Goal: Communication & Community: Answer question/provide support

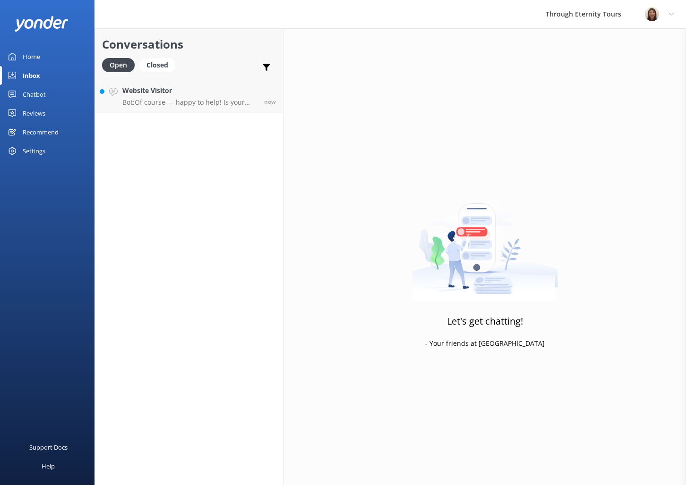
click at [208, 94] on h4 "Website Visitor" at bounding box center [189, 90] width 135 height 10
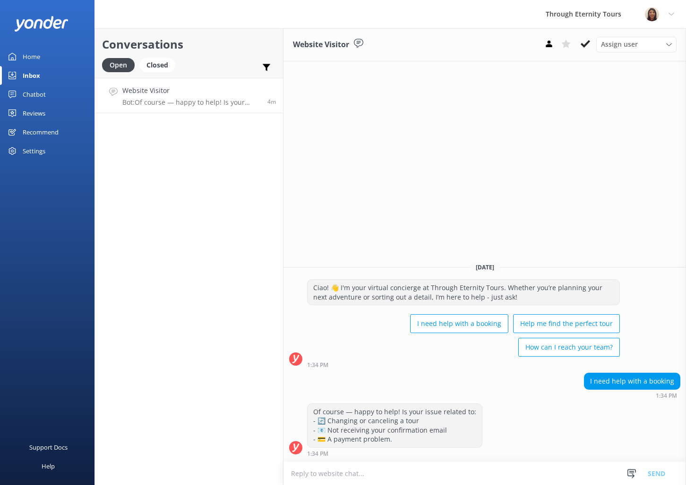
paste textarea "Hello, my name is [PERSON_NAME] from Through Eternity Tours. How can I assist y…"
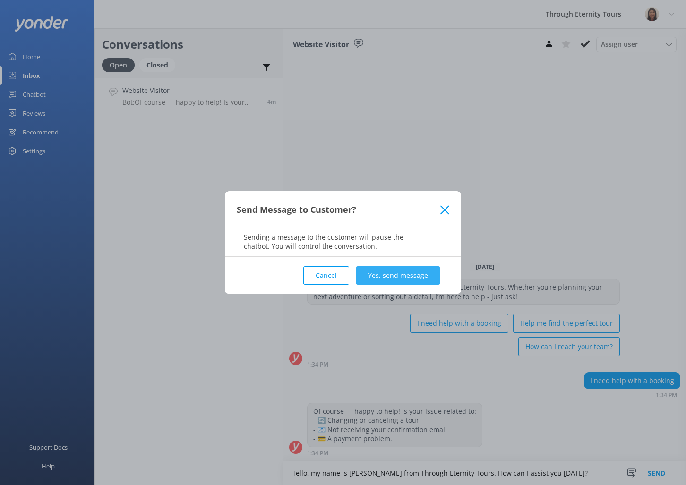
type textarea "Hello, my name is [PERSON_NAME] from Through Eternity Tours. How can I assist y…"
drag, startPoint x: 373, startPoint y: 270, endPoint x: 368, endPoint y: 270, distance: 4.7
click at [372, 270] on button "Yes, send message" at bounding box center [398, 275] width 84 height 19
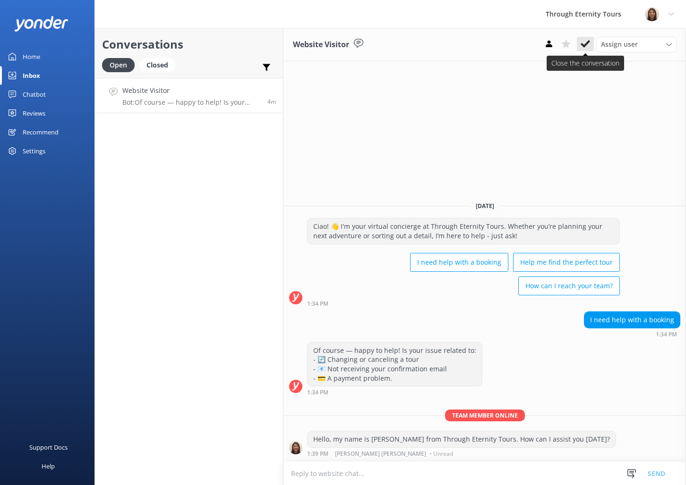
click at [581, 45] on use at bounding box center [584, 44] width 9 height 8
